Goal: Task Accomplishment & Management: Manage account settings

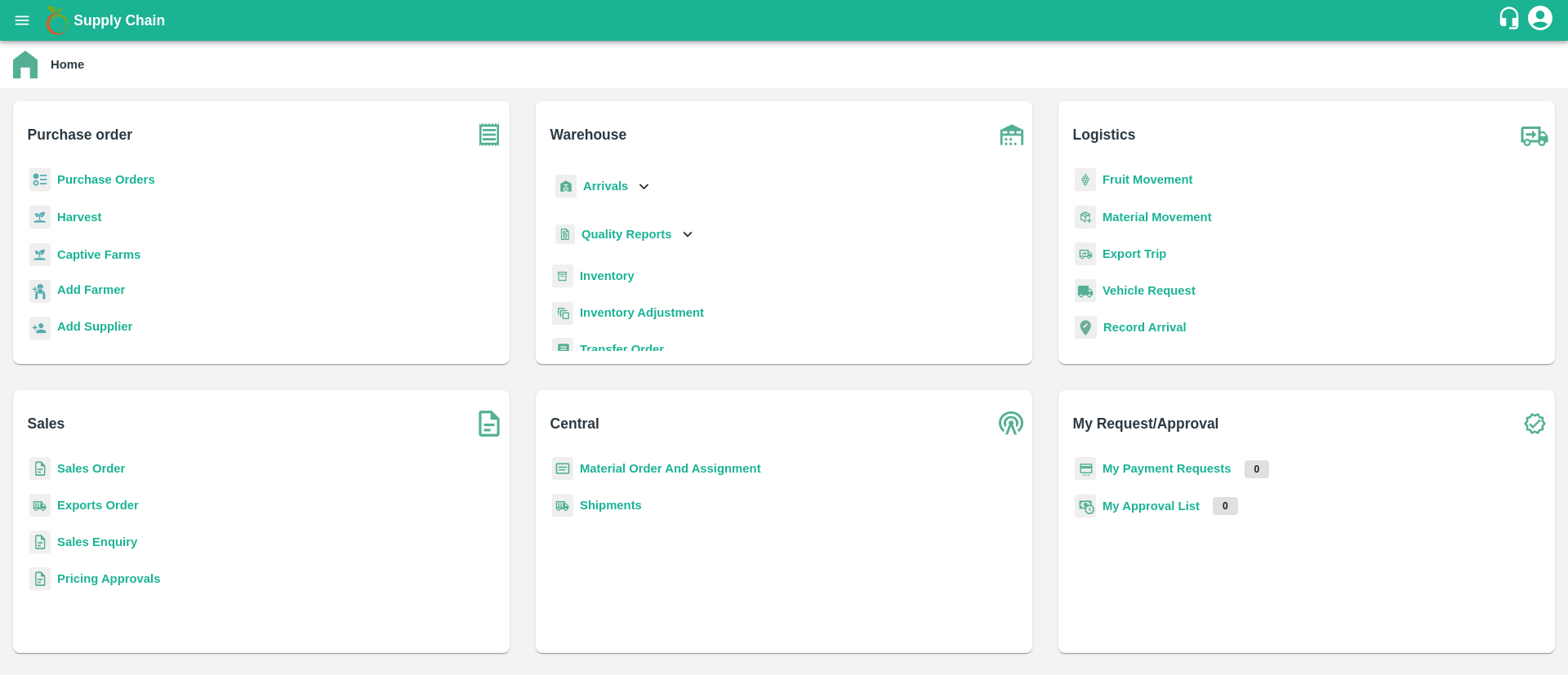
click at [18, 17] on icon "open drawer" at bounding box center [21, 20] width 18 height 18
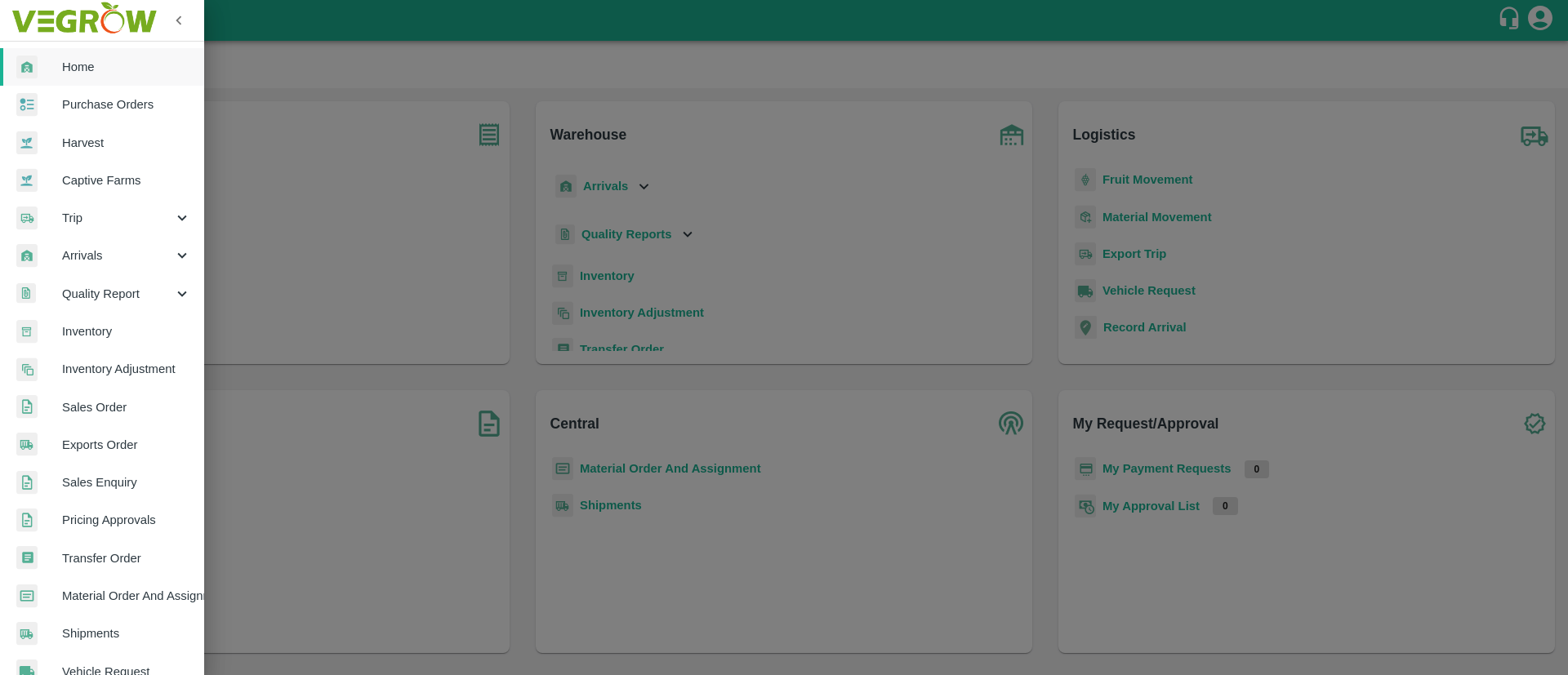
click at [72, 68] on span "Home" at bounding box center [126, 66] width 129 height 18
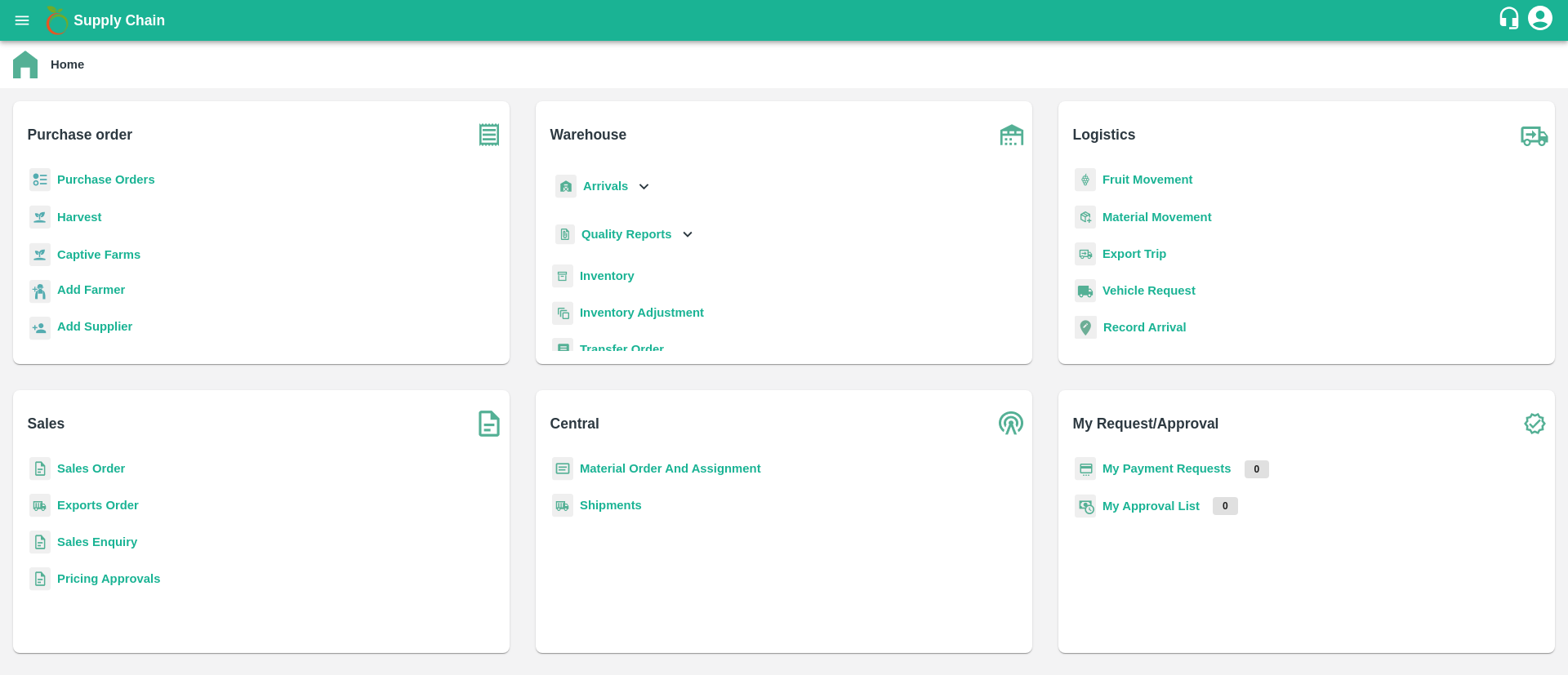
click at [1158, 468] on b "My Payment Requests" at bounding box center [1167, 468] width 129 height 13
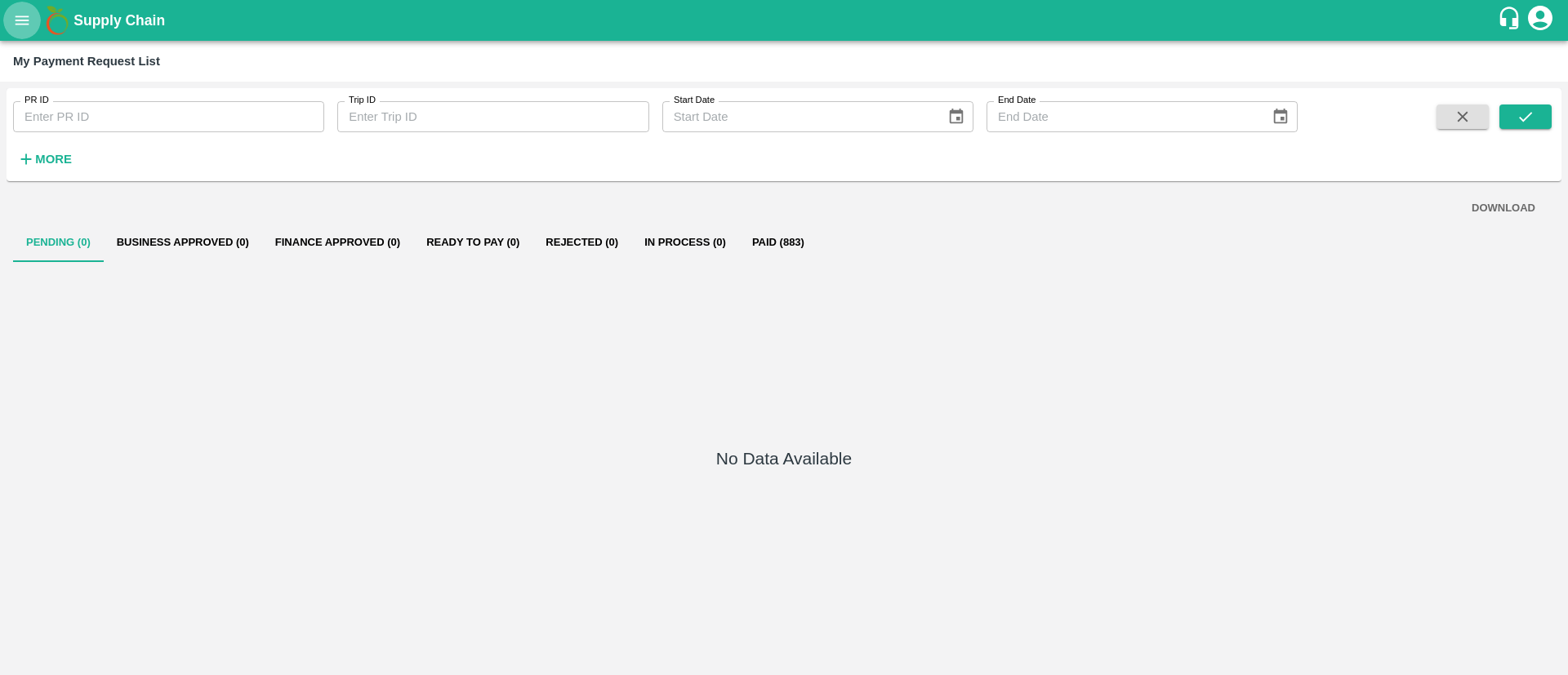
click at [14, 21] on icon "open drawer" at bounding box center [21, 20] width 18 height 18
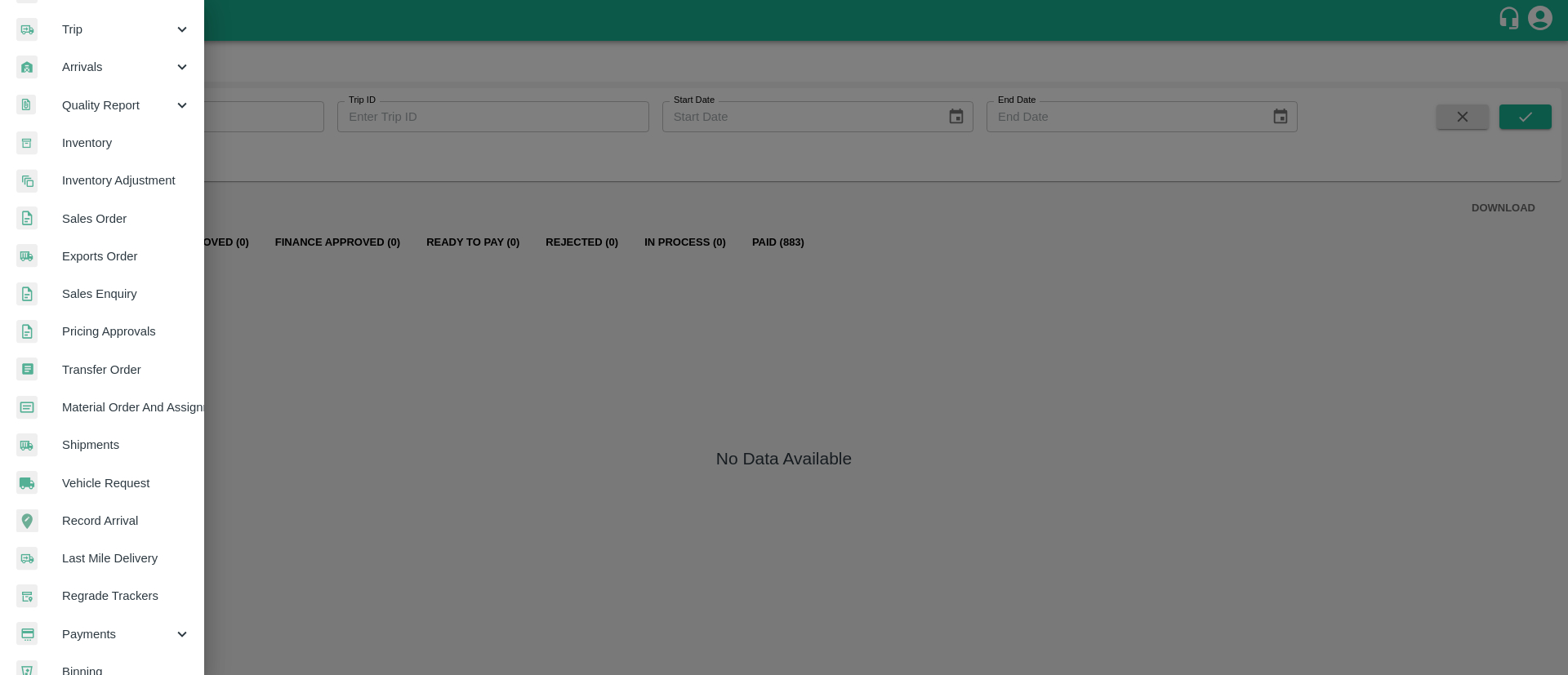
scroll to position [255, 0]
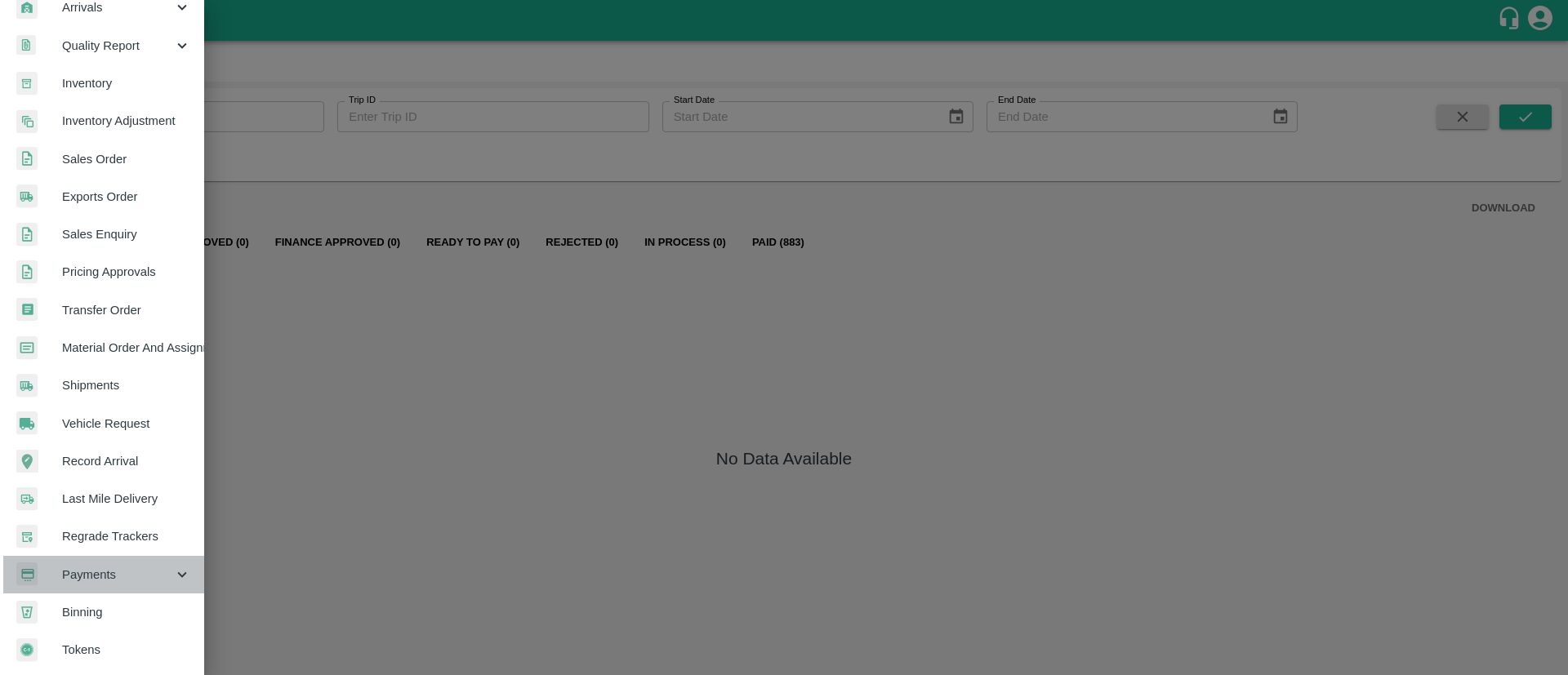
click at [135, 574] on span "Payments" at bounding box center [118, 574] width 111 height 18
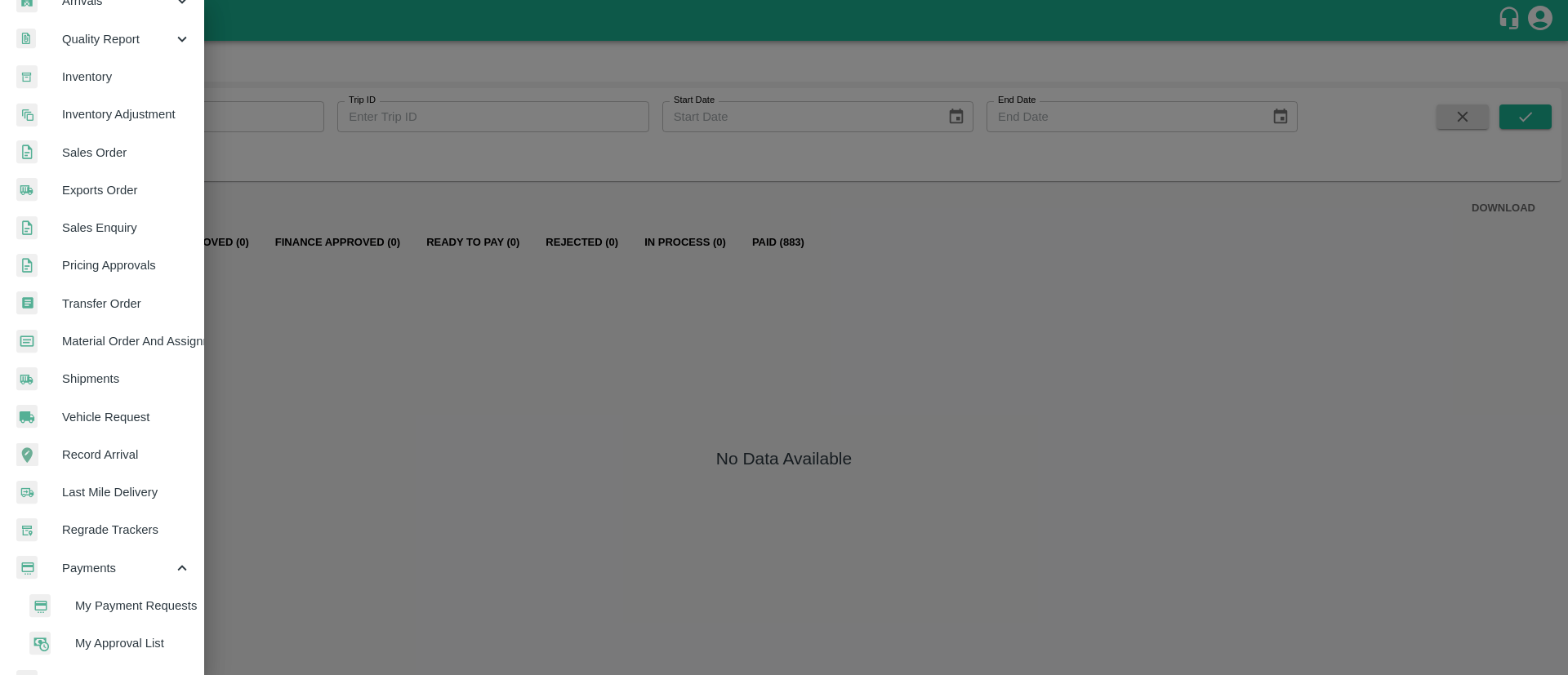
scroll to position [331, 0]
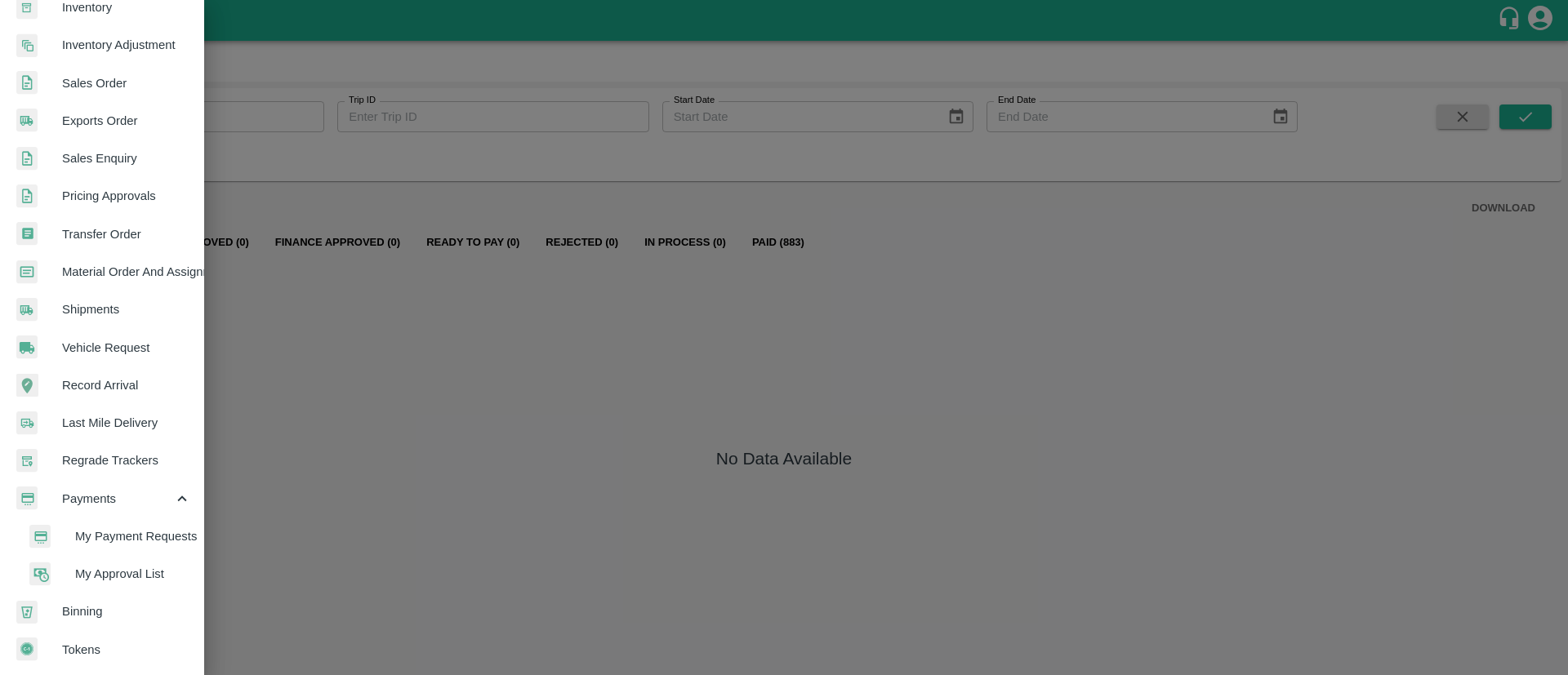
click at [138, 576] on span "My Approval List" at bounding box center [133, 574] width 116 height 18
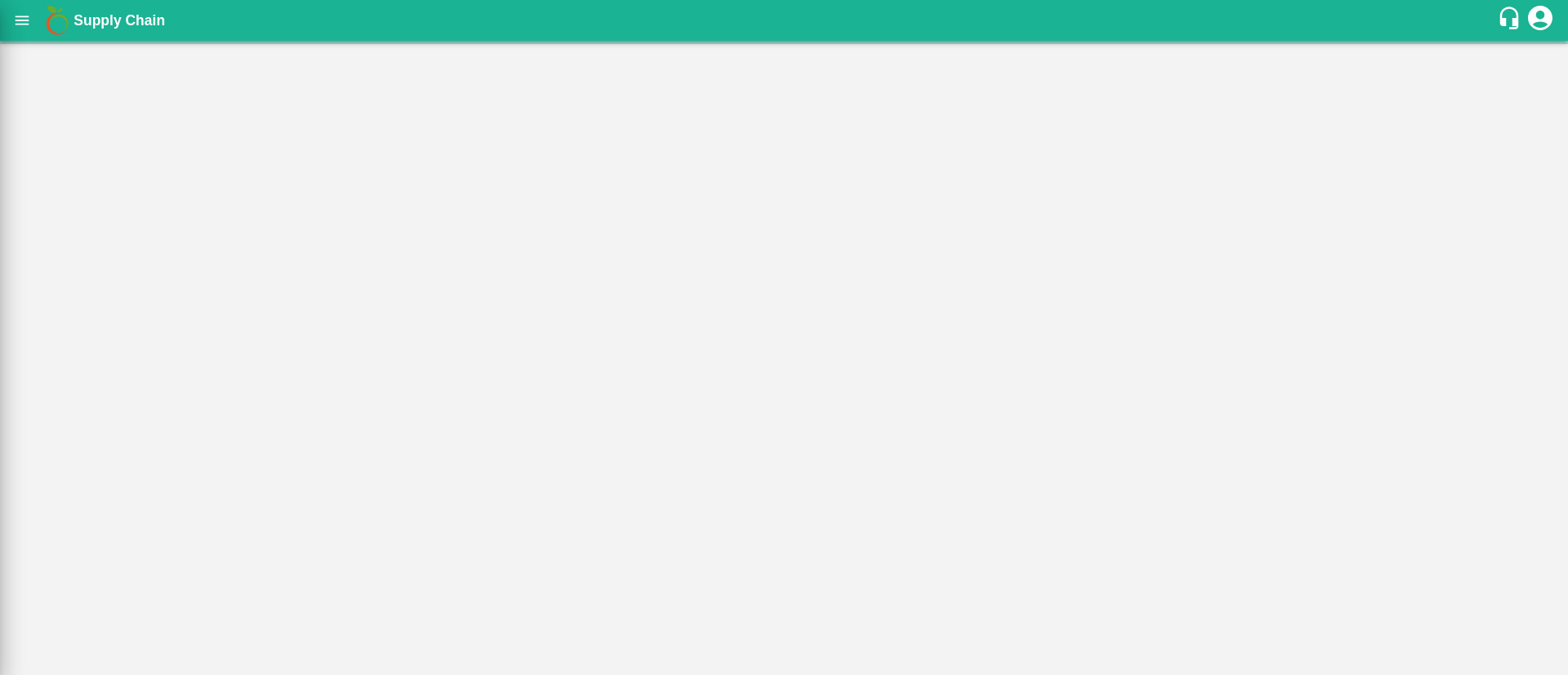
scroll to position [324, 0]
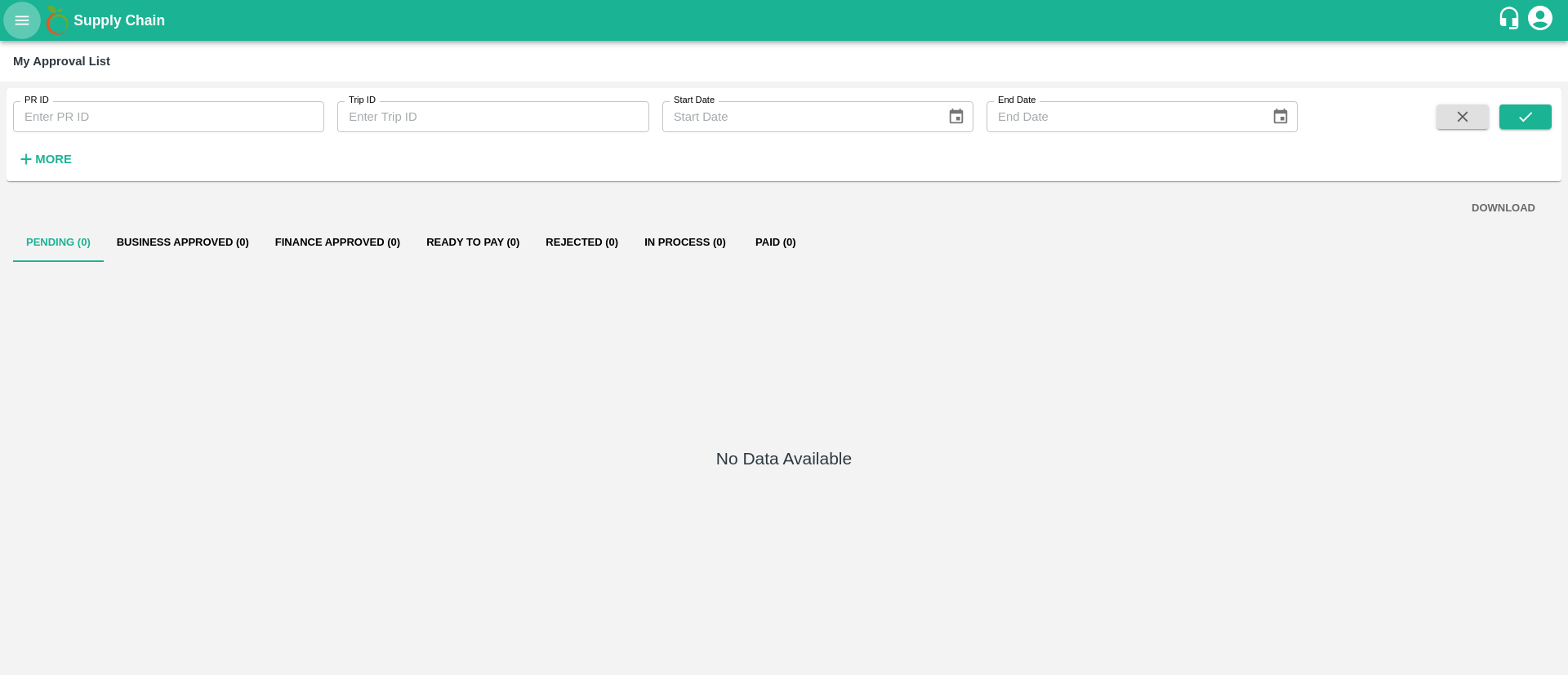
click at [17, 17] on icon "open drawer" at bounding box center [21, 20] width 18 height 18
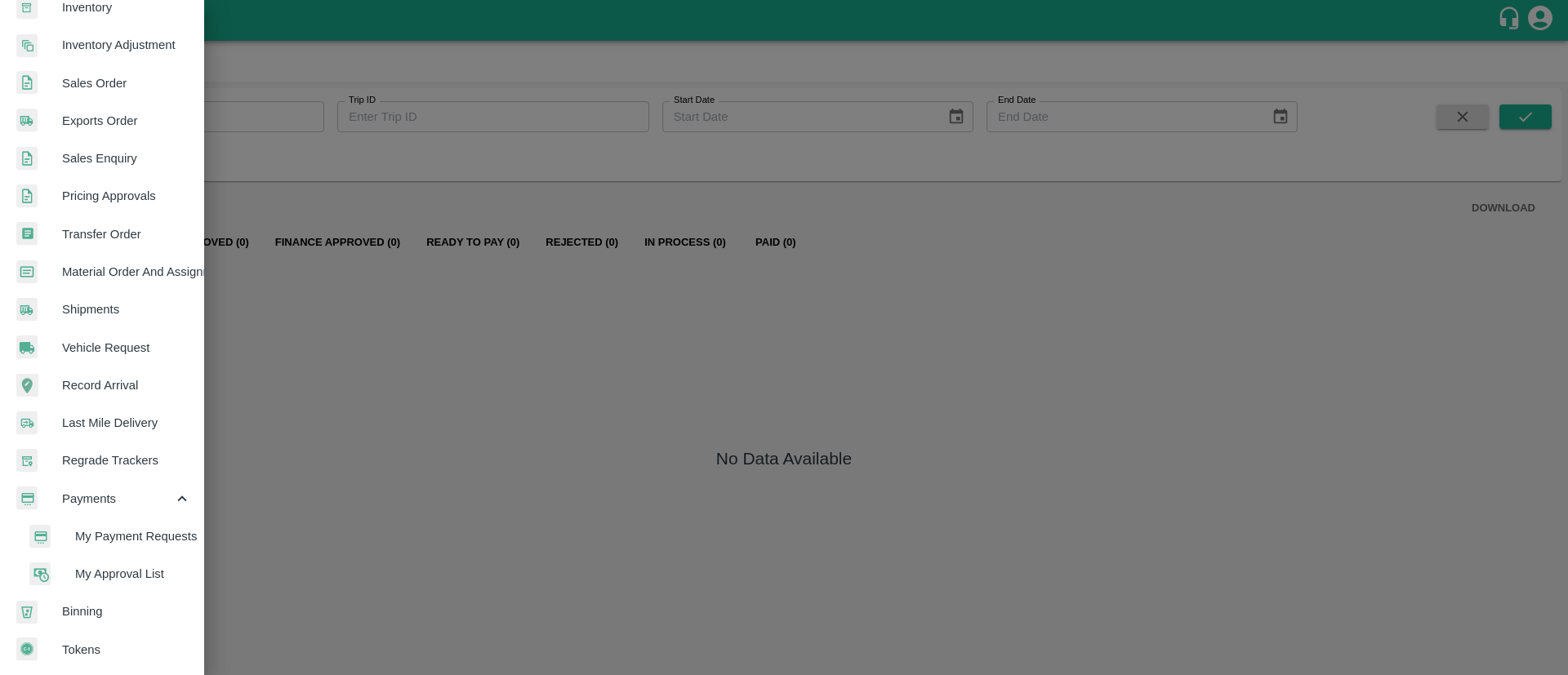
scroll to position [331, 0]
click at [145, 534] on span "My Payment Requests" at bounding box center [133, 536] width 116 height 18
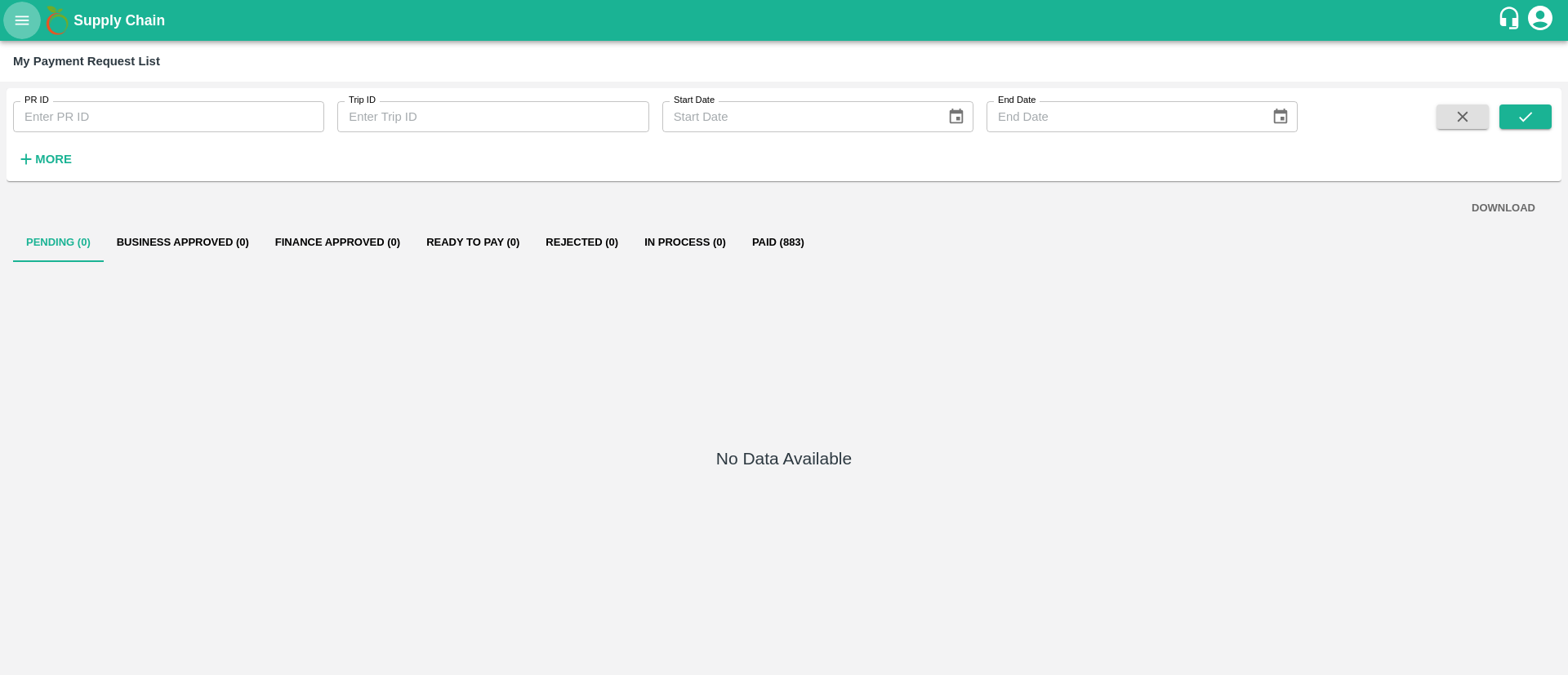
click at [18, 24] on icon "open drawer" at bounding box center [22, 20] width 14 height 9
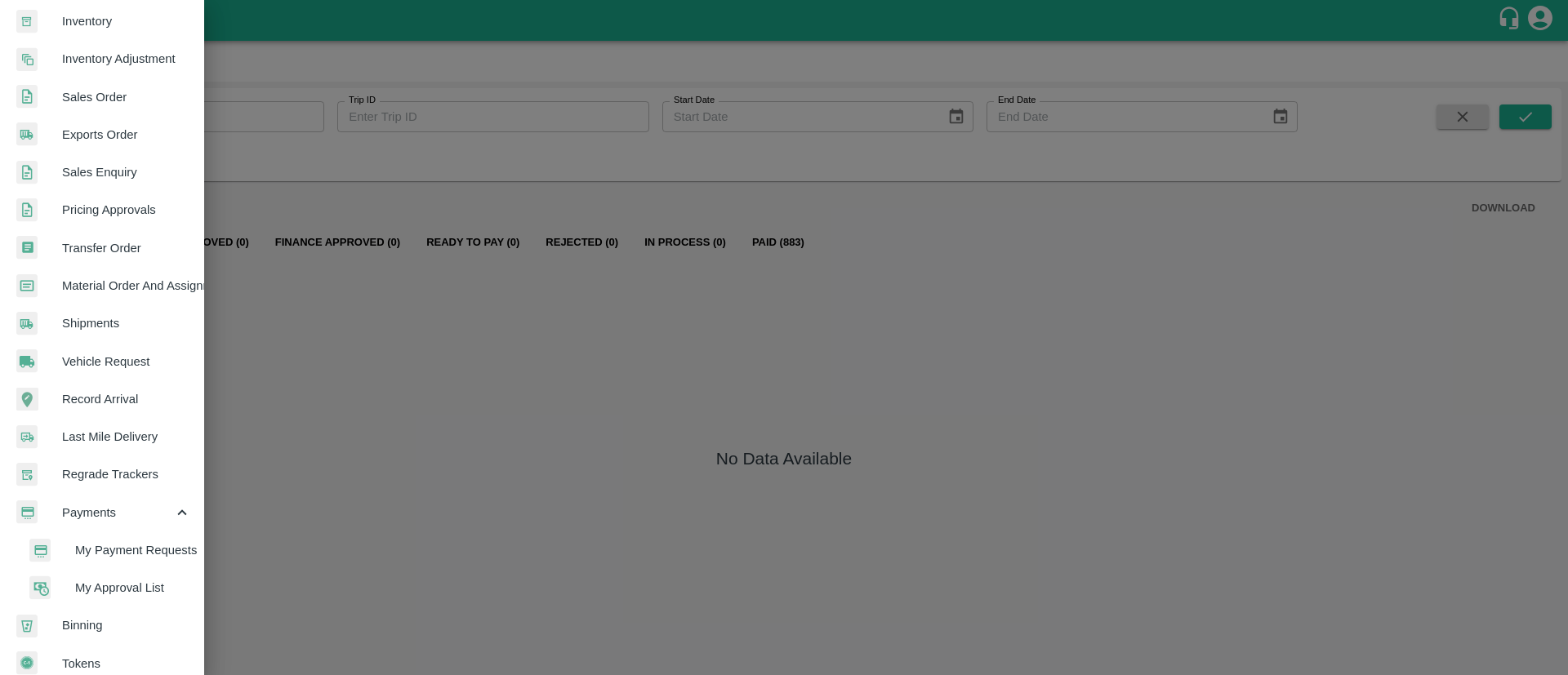
scroll to position [331, 0]
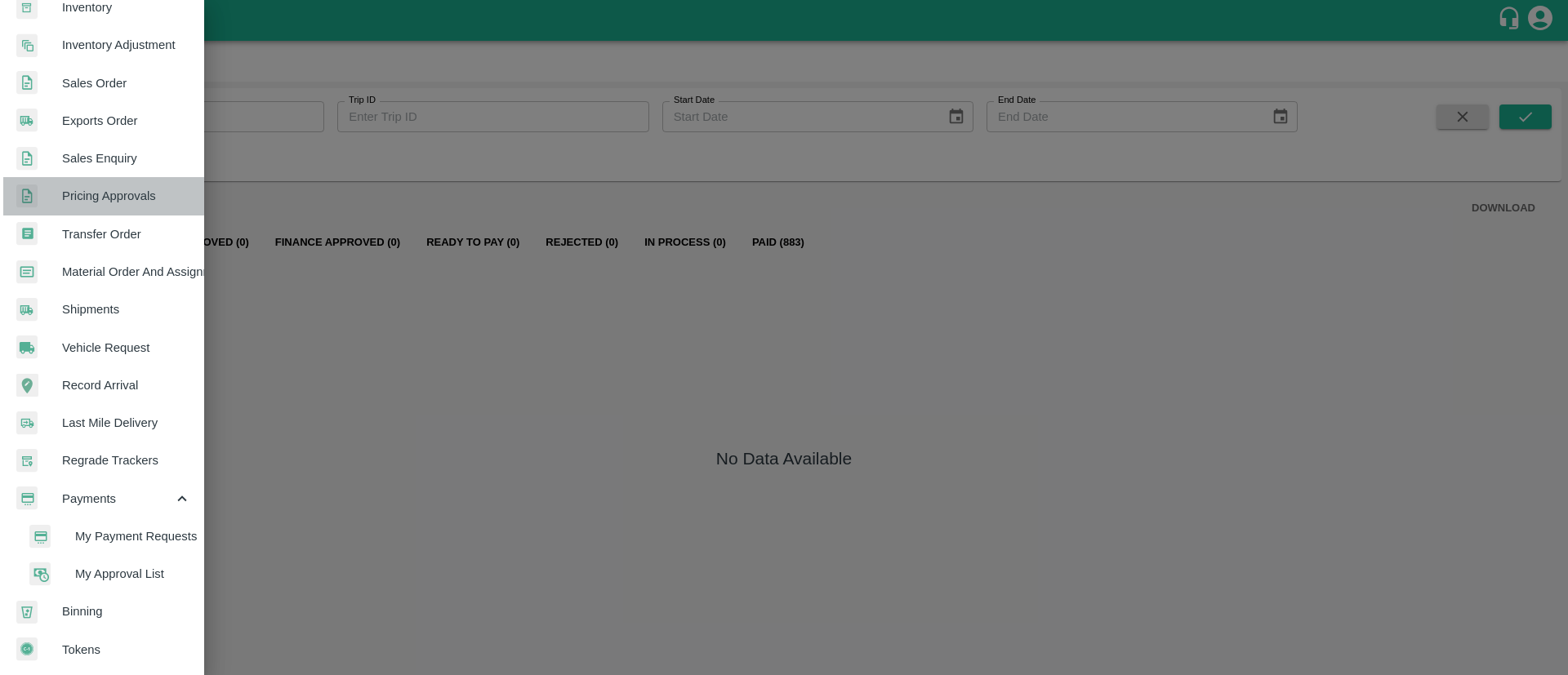
click at [117, 177] on link "Pricing Approvals" at bounding box center [102, 196] width 205 height 38
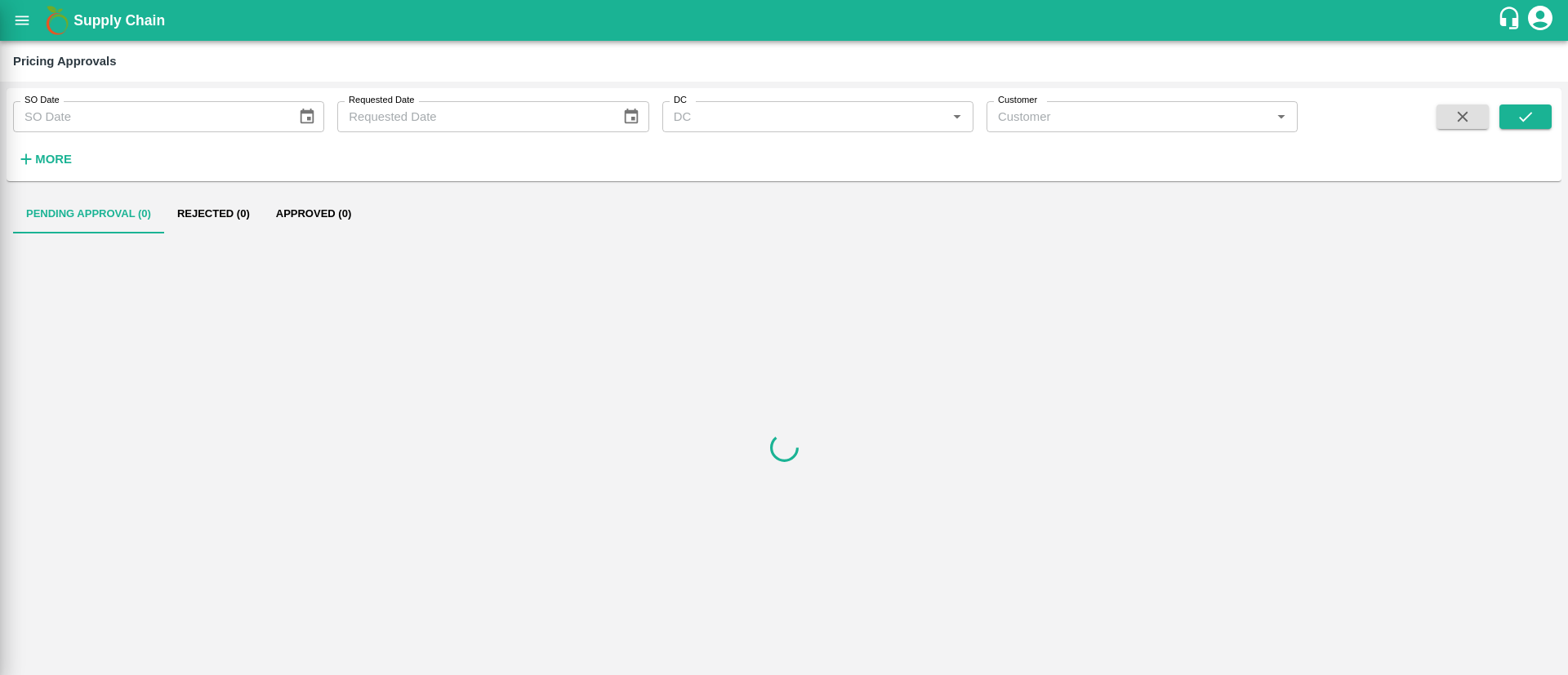
scroll to position [324, 0]
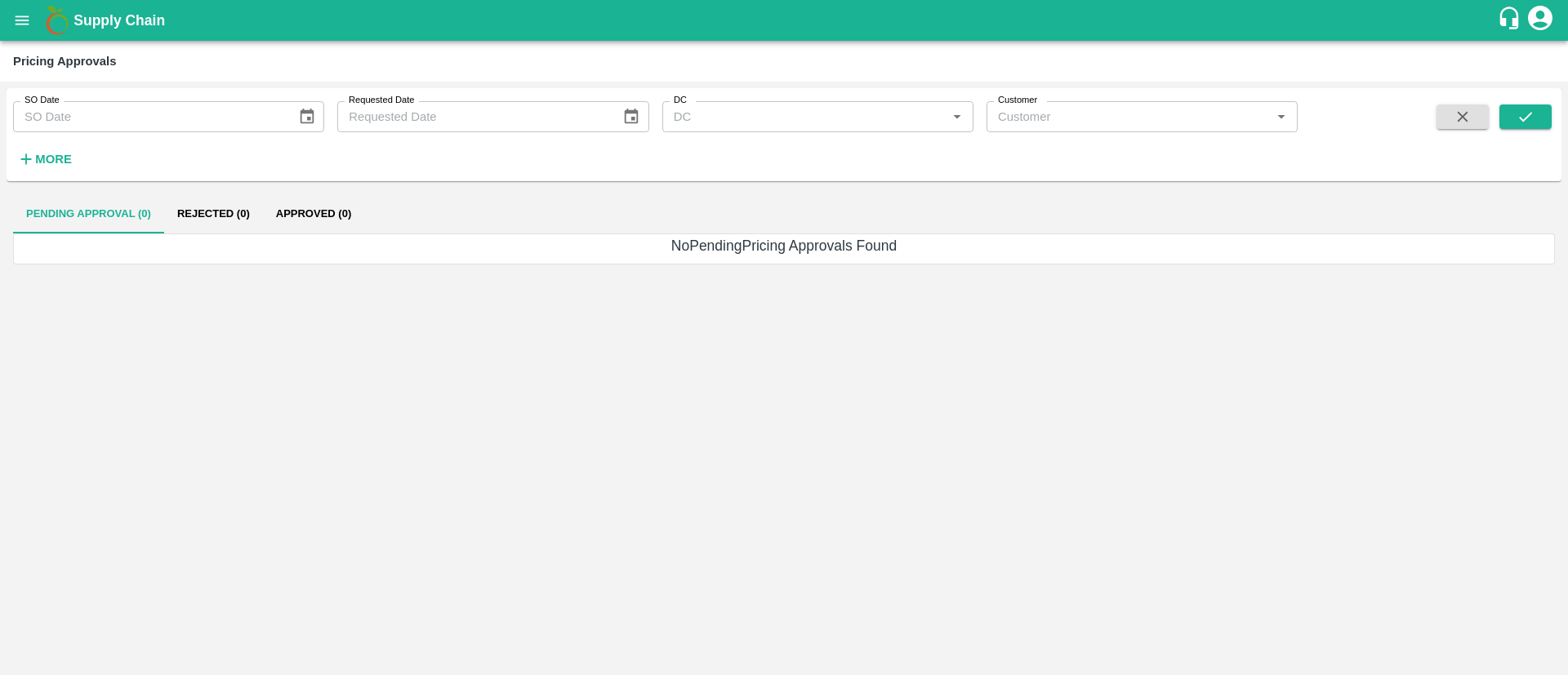
click at [3, 15] on div "Supply Chain" at bounding box center [784, 20] width 1568 height 41
click at [25, 14] on icon "open drawer" at bounding box center [21, 20] width 18 height 18
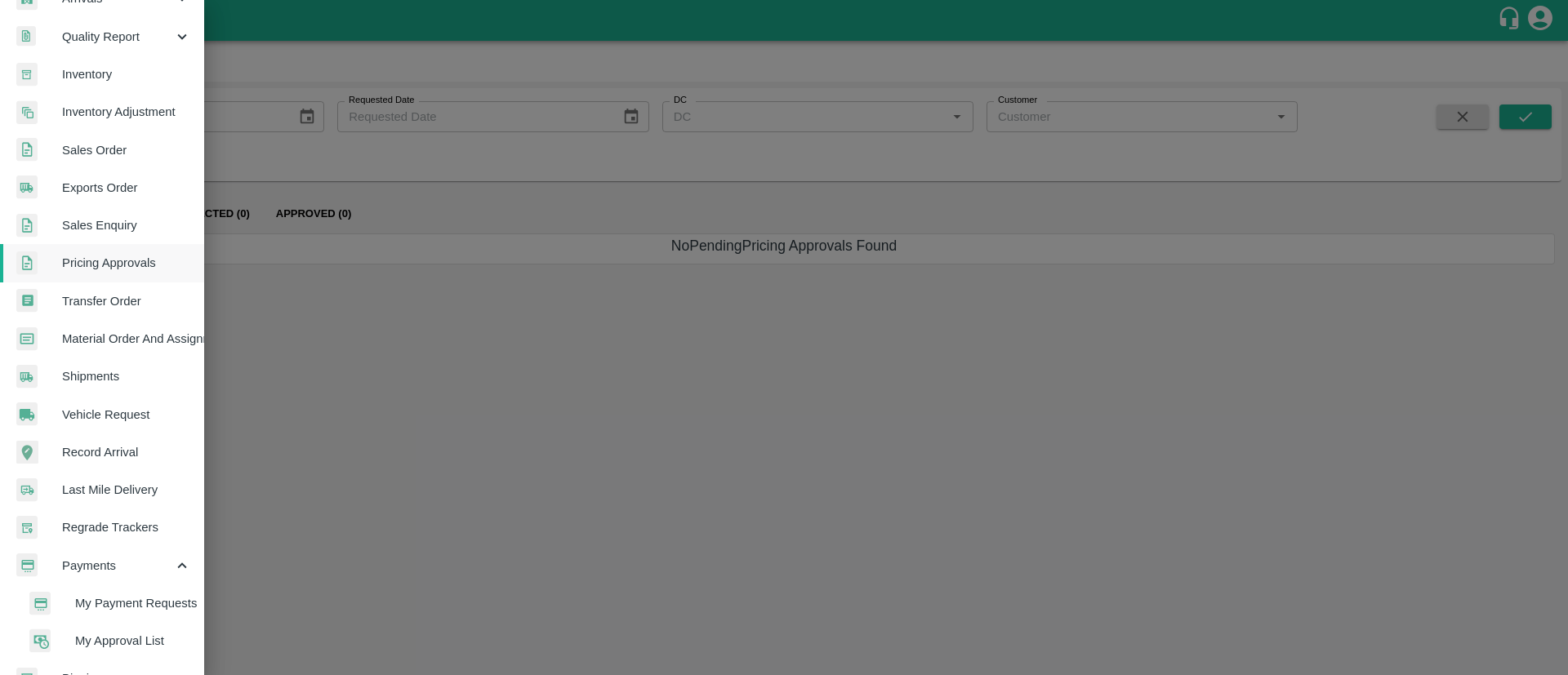
scroll to position [331, 0]
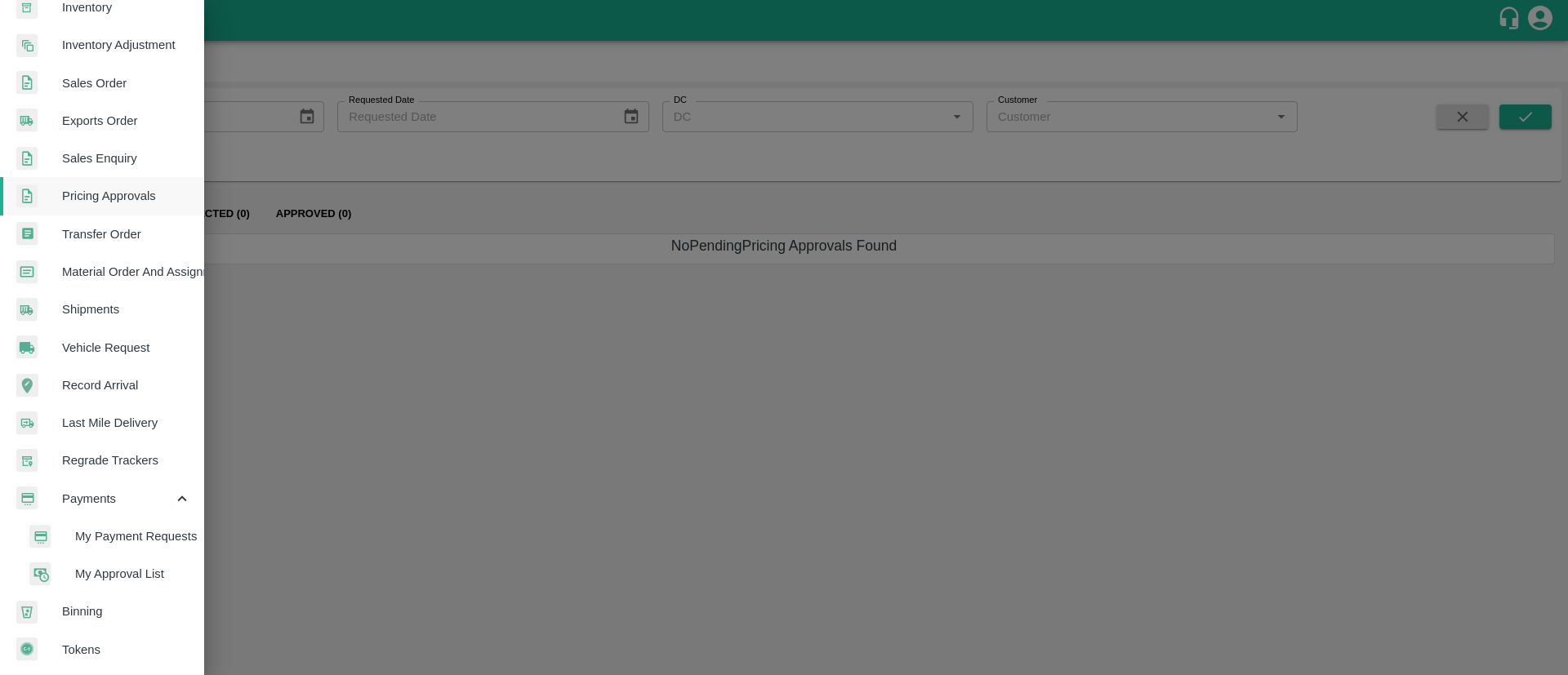
click at [141, 517] on li "My Payment Requests" at bounding box center [108, 536] width 191 height 38
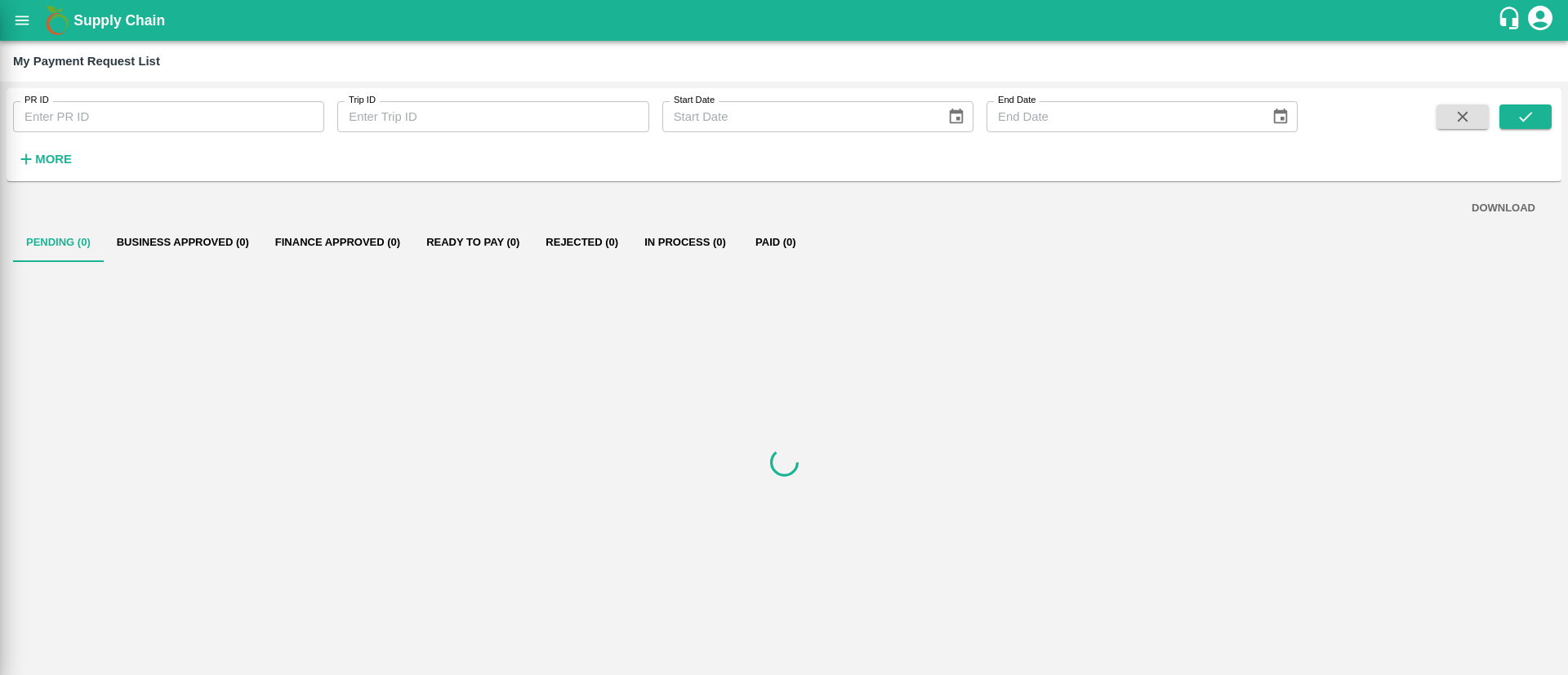
scroll to position [324, 0]
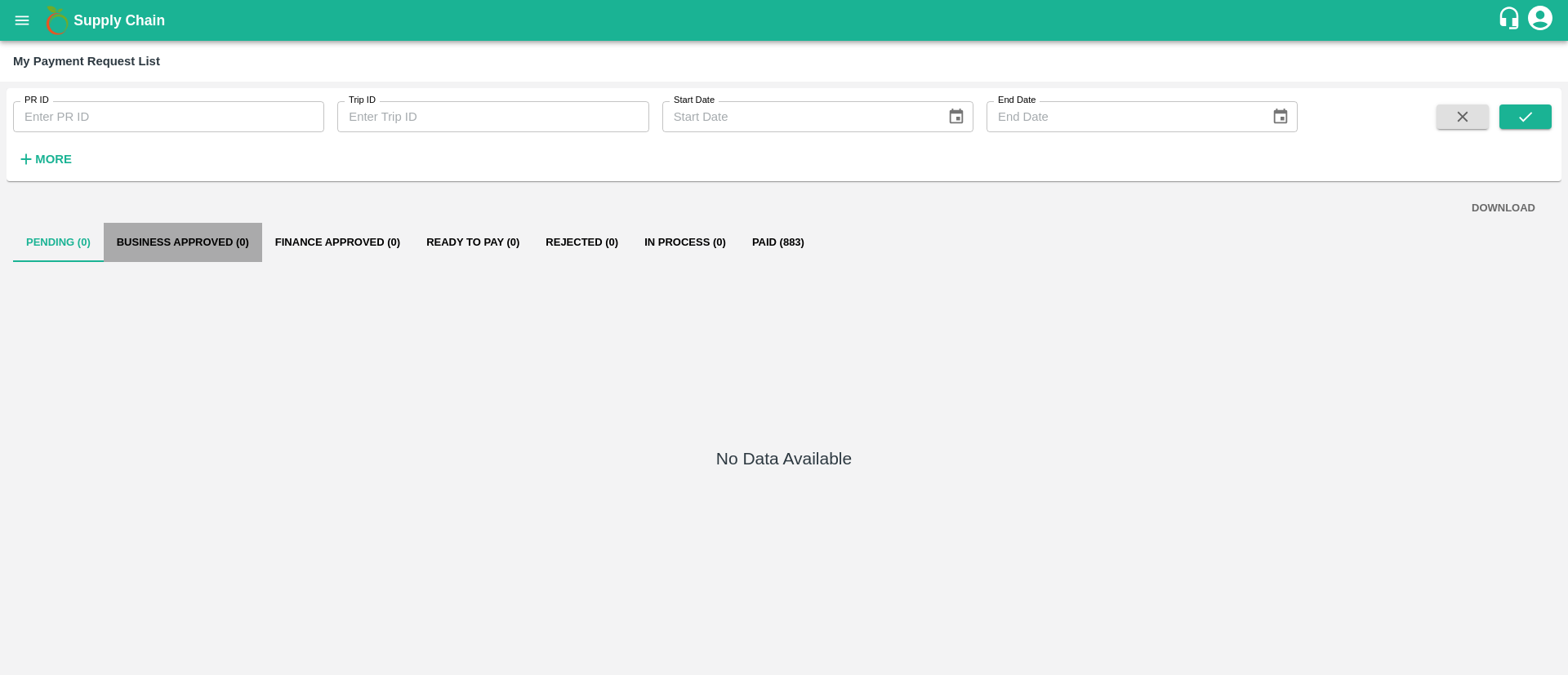
click at [187, 232] on button "Business Approved (0)" at bounding box center [183, 243] width 159 height 39
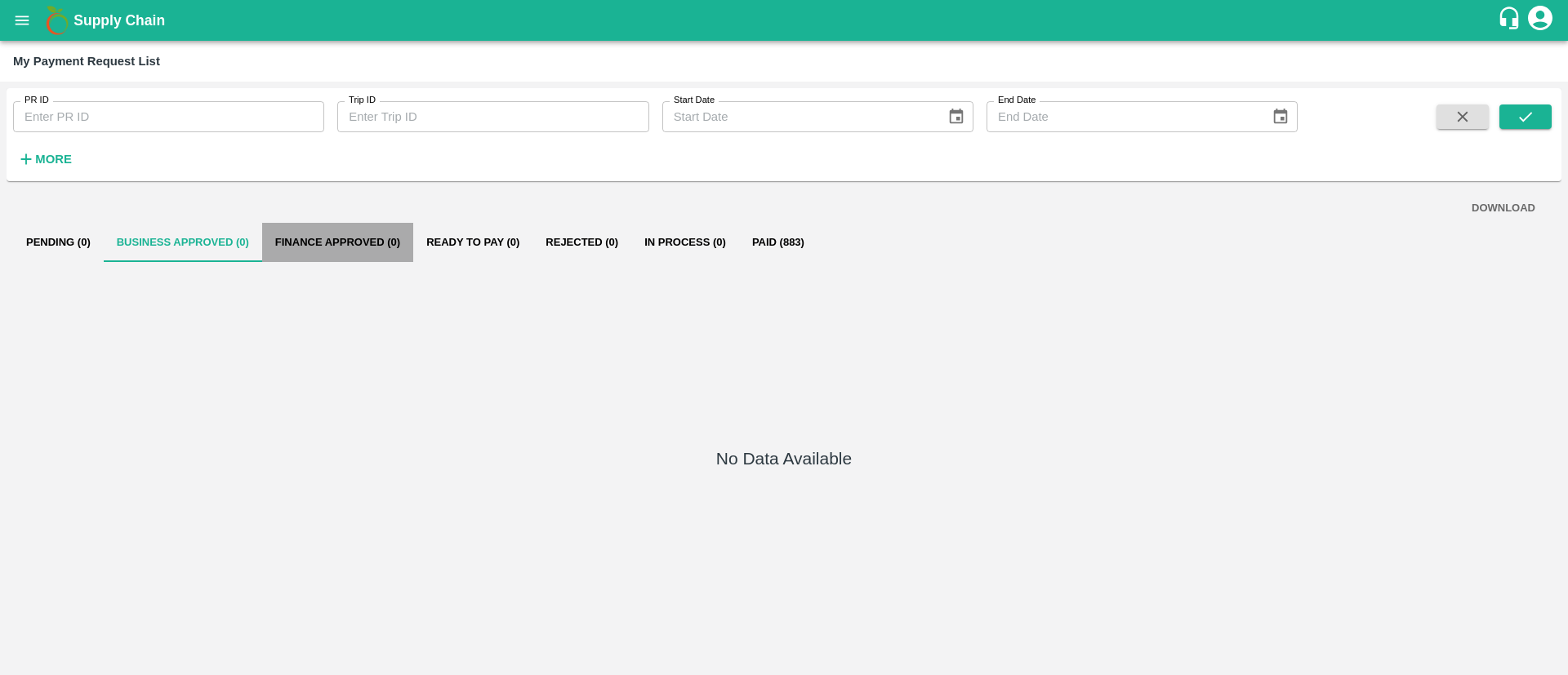
click at [350, 225] on button "Finance Approved (0)" at bounding box center [337, 243] width 151 height 39
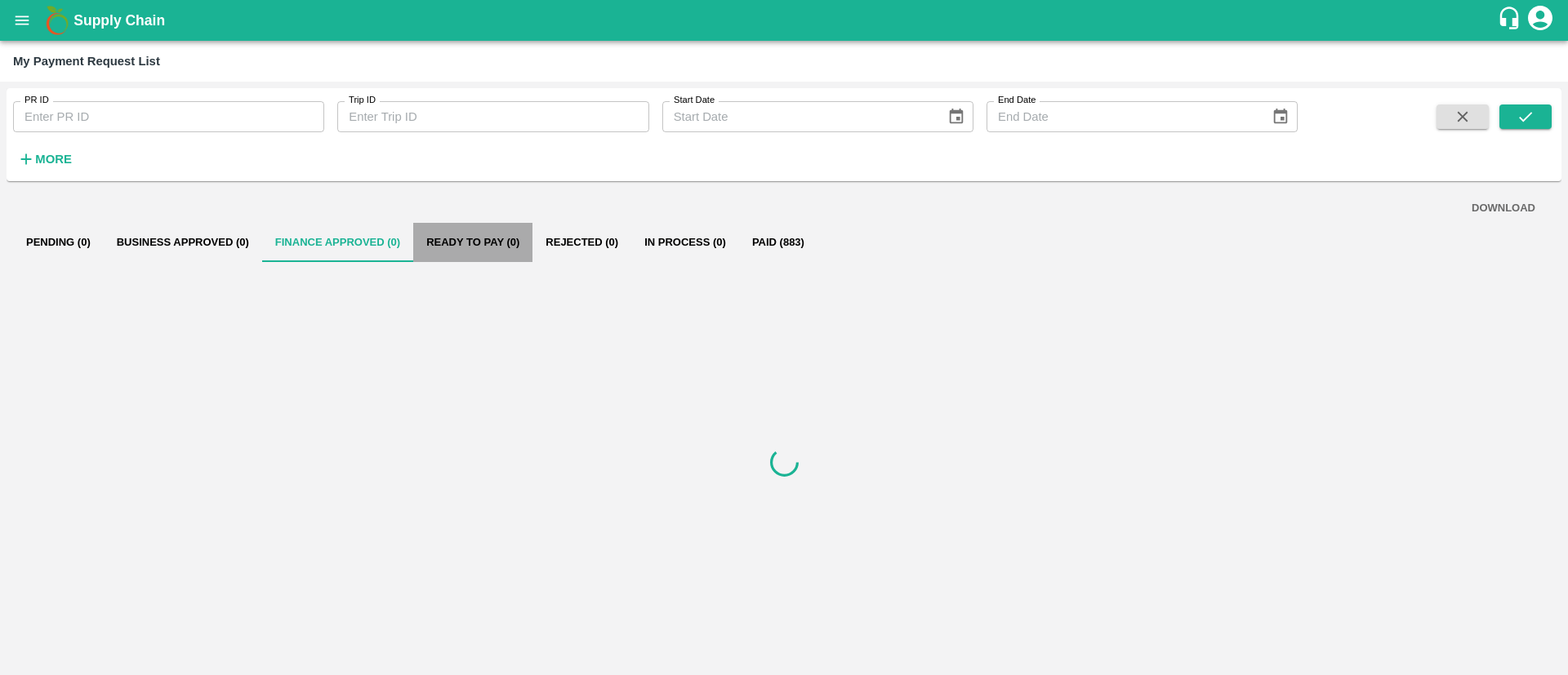
click at [466, 225] on button "Ready To Pay (0)" at bounding box center [473, 243] width 119 height 39
click at [568, 229] on button "Rejected (0)" at bounding box center [582, 243] width 99 height 39
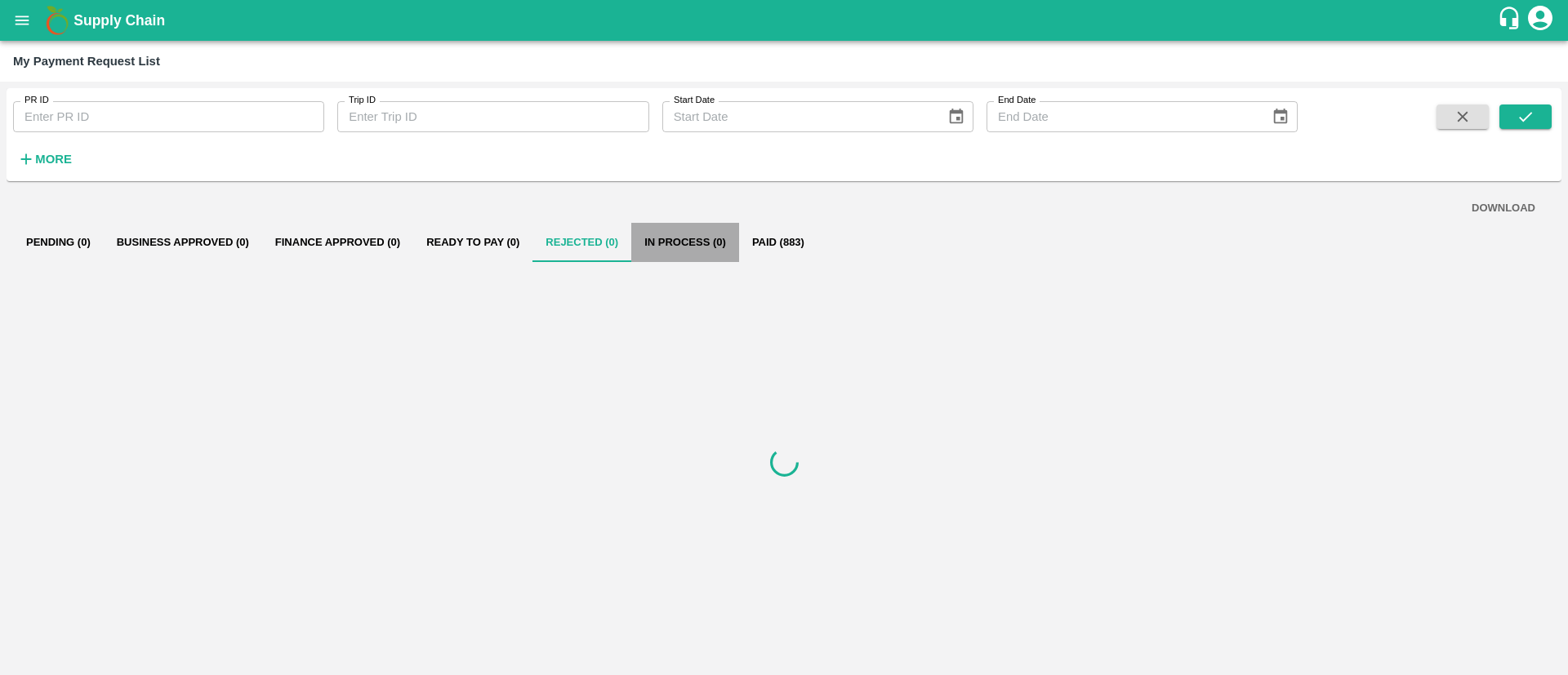
click at [664, 230] on button "In Process (0)" at bounding box center [685, 243] width 107 height 39
click at [773, 231] on button "Paid (883)" at bounding box center [778, 243] width 78 height 39
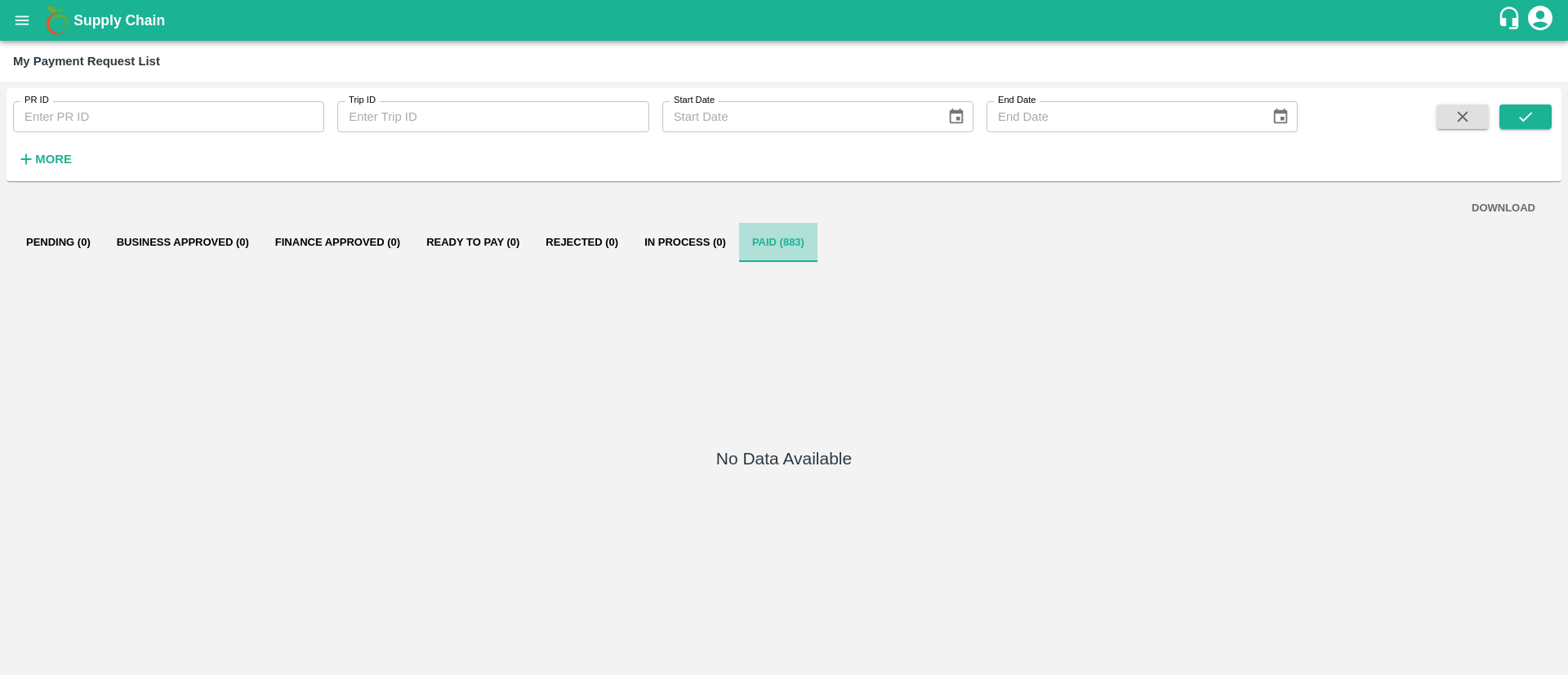
click at [773, 231] on button "Paid (883)" at bounding box center [778, 243] width 78 height 39
click at [1531, 121] on icon "submit" at bounding box center [1525, 116] width 18 height 18
click at [1500, 197] on button "DOWNLOAD" at bounding box center [1503, 209] width 77 height 29
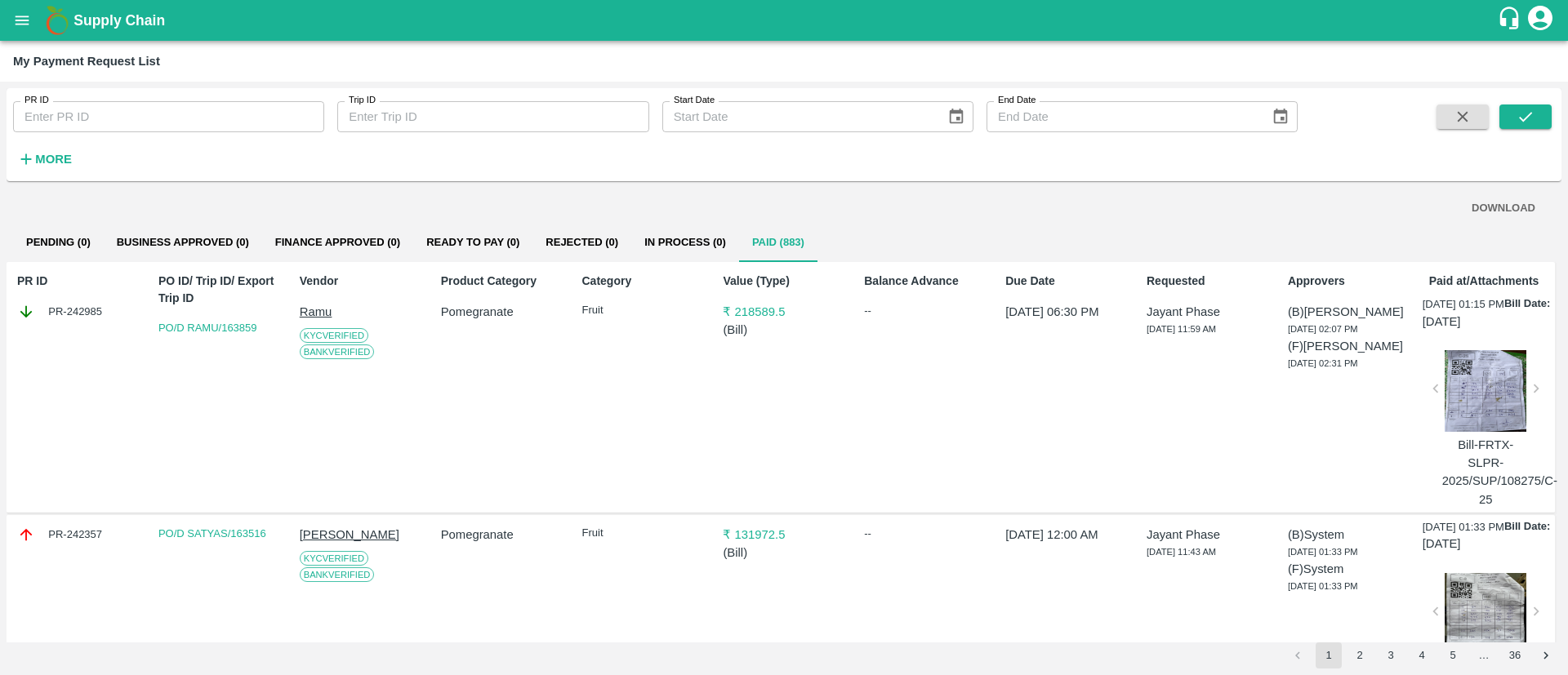
scroll to position [12, 0]
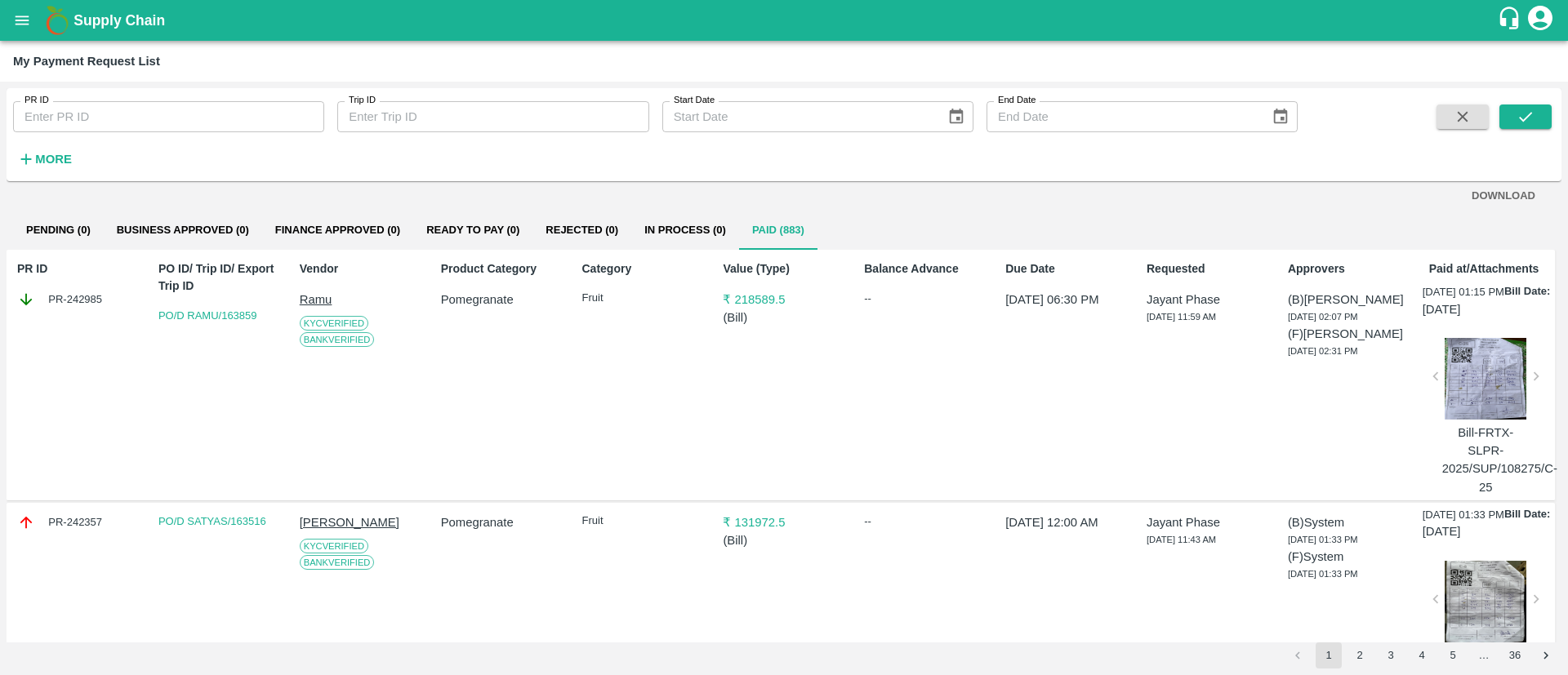
click at [1461, 381] on div at bounding box center [1485, 379] width 88 height 82
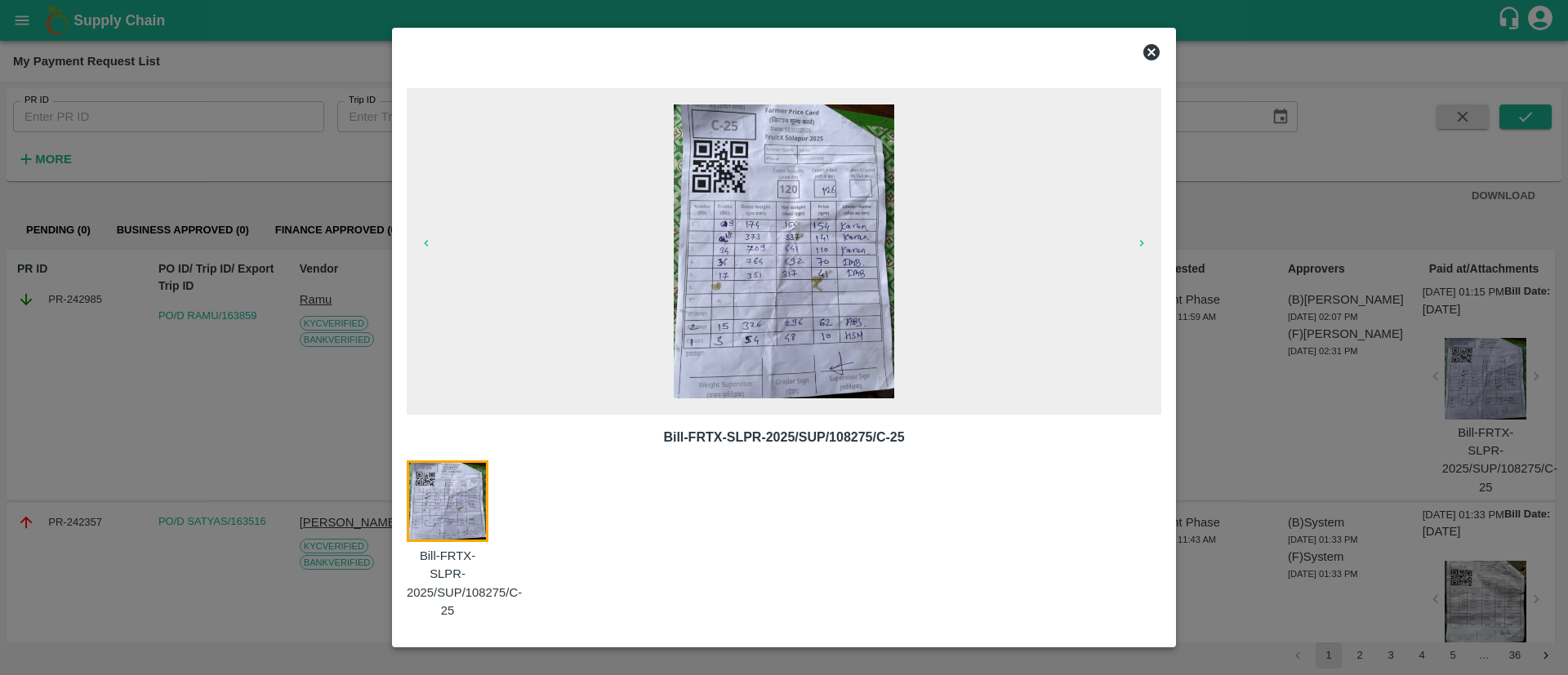
click at [1144, 55] on icon at bounding box center [1150, 52] width 16 height 16
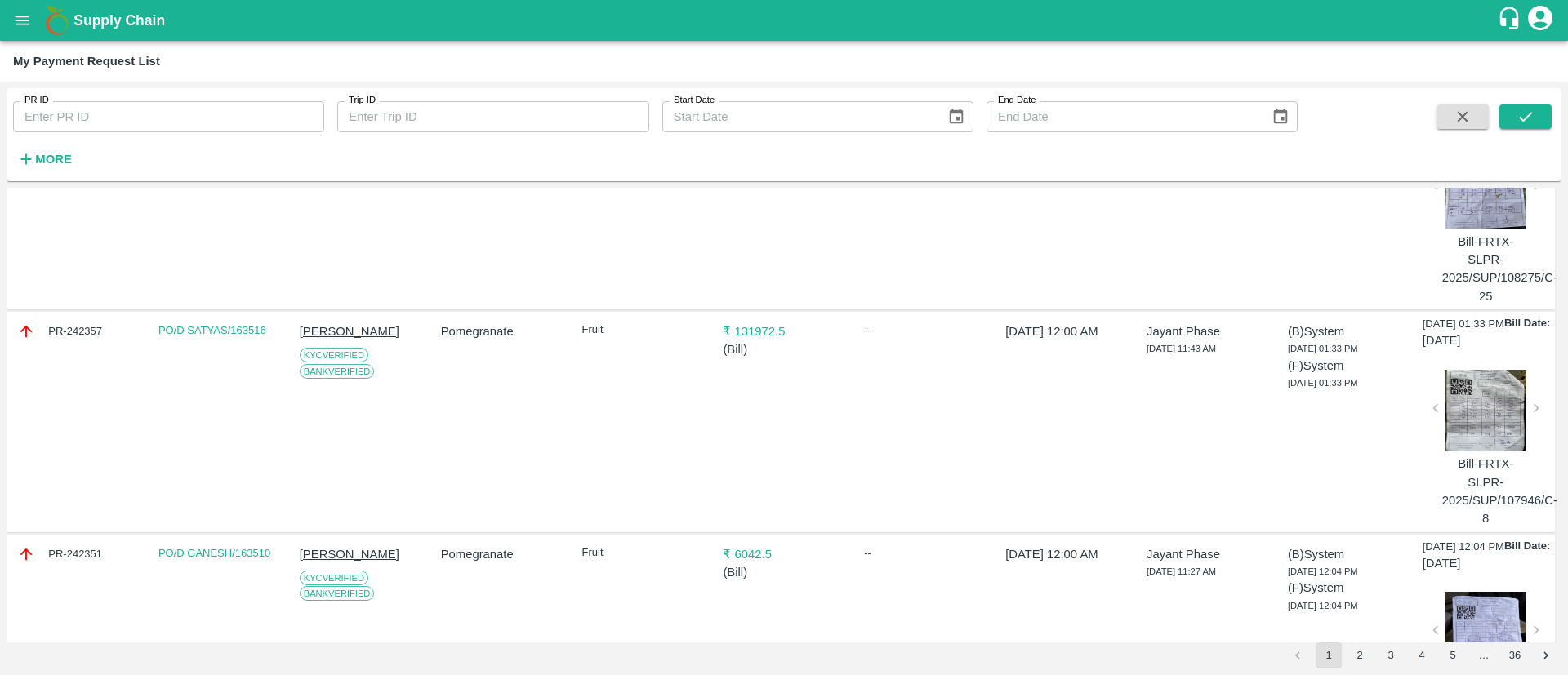
scroll to position [0, 0]
